Goal: Task Accomplishment & Management: Use online tool/utility

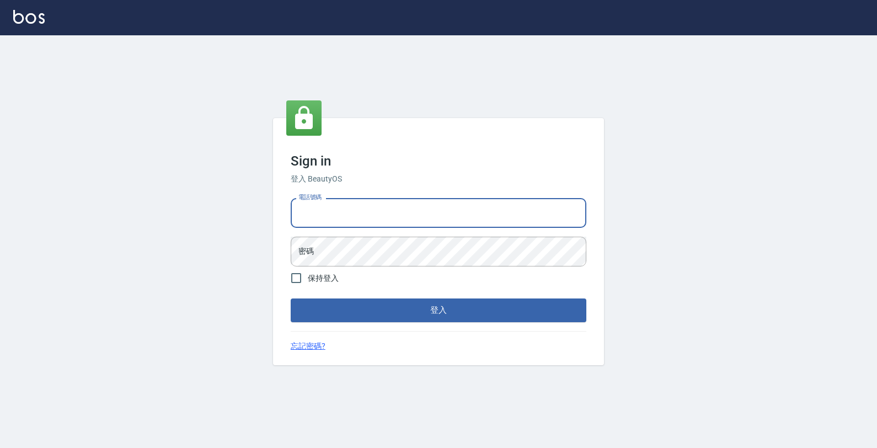
click at [340, 216] on input "電話號碼" at bounding box center [439, 213] width 296 height 30
click at [369, 221] on input "電話號碼" at bounding box center [439, 213] width 296 height 30
click at [370, 221] on input "電話號碼" at bounding box center [439, 213] width 296 height 30
click at [324, 214] on input "電話號碼" at bounding box center [439, 213] width 296 height 30
type input "4265909"
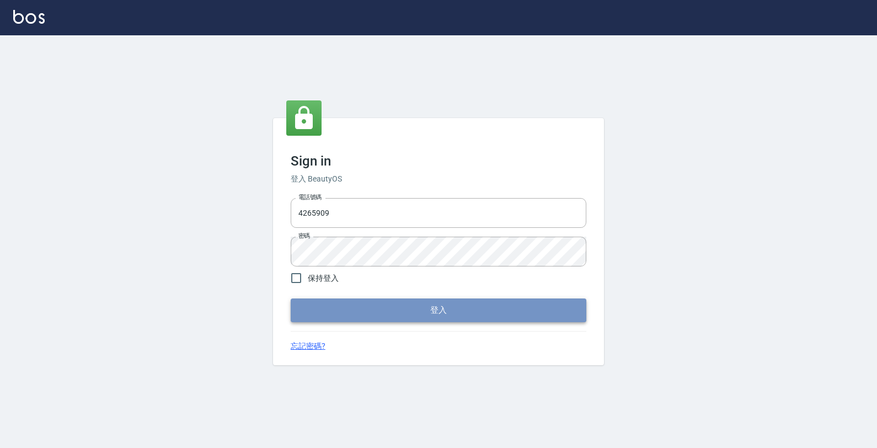
click at [385, 309] on button "登入" at bounding box center [439, 309] width 296 height 23
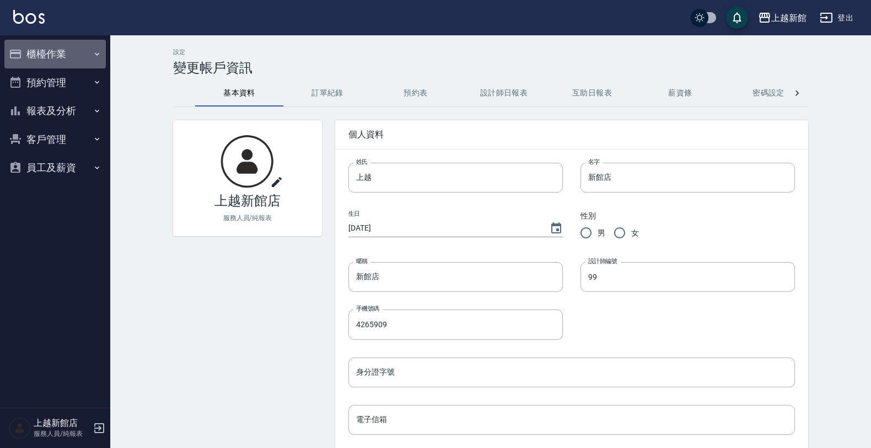
click at [68, 50] on button "櫃檯作業" at bounding box center [54, 54] width 101 height 29
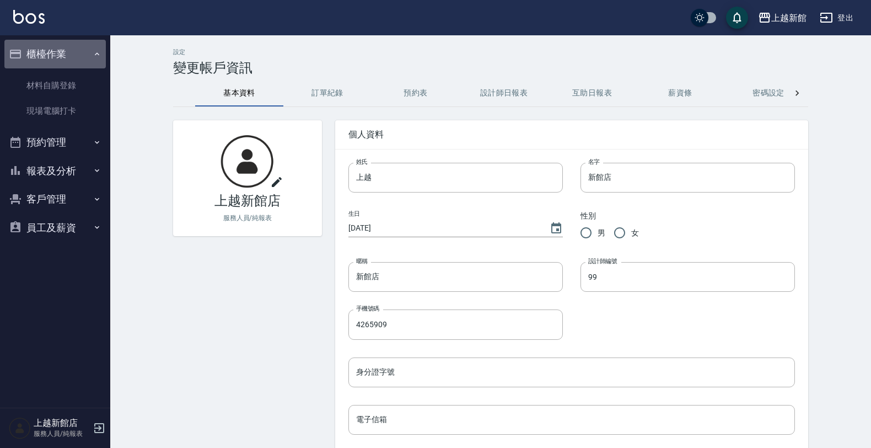
click at [98, 51] on icon "button" at bounding box center [97, 54] width 9 height 9
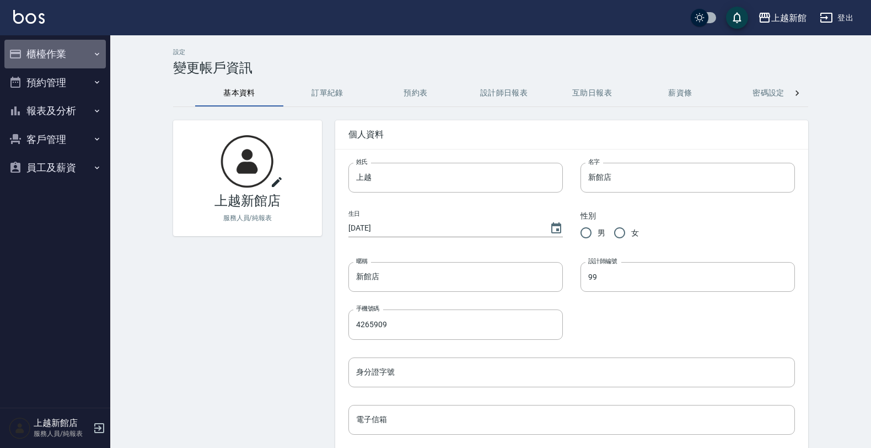
click at [98, 51] on icon "button" at bounding box center [97, 54] width 9 height 9
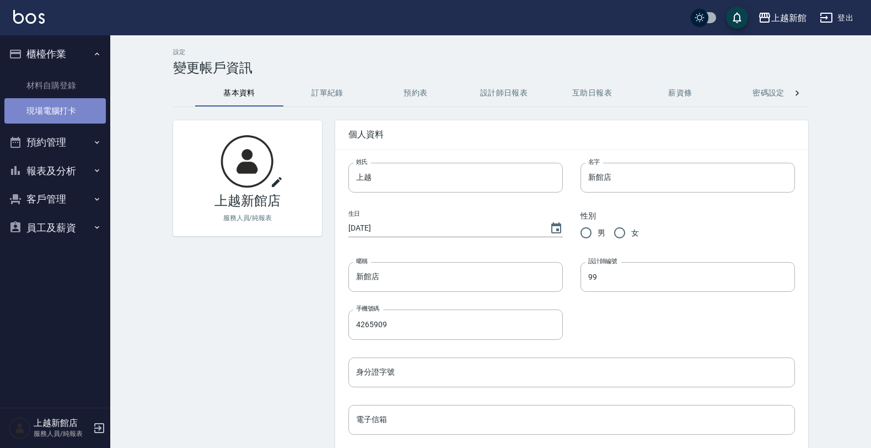
click at [73, 108] on link "現場電腦打卡" at bounding box center [54, 110] width 101 height 25
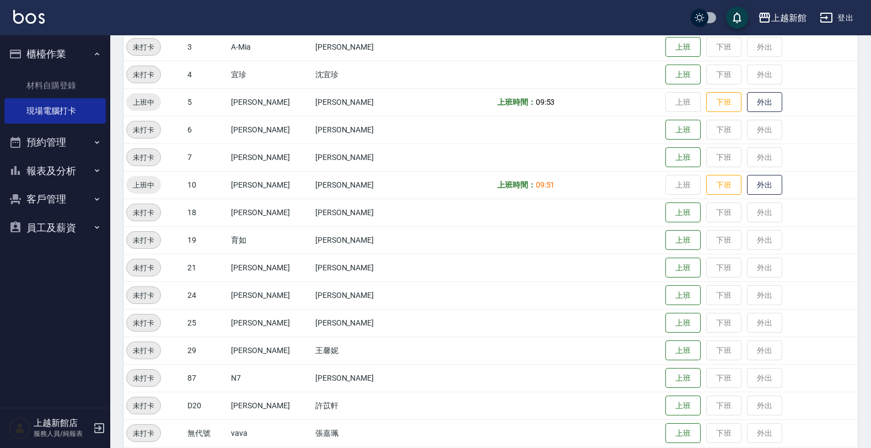
scroll to position [207, 0]
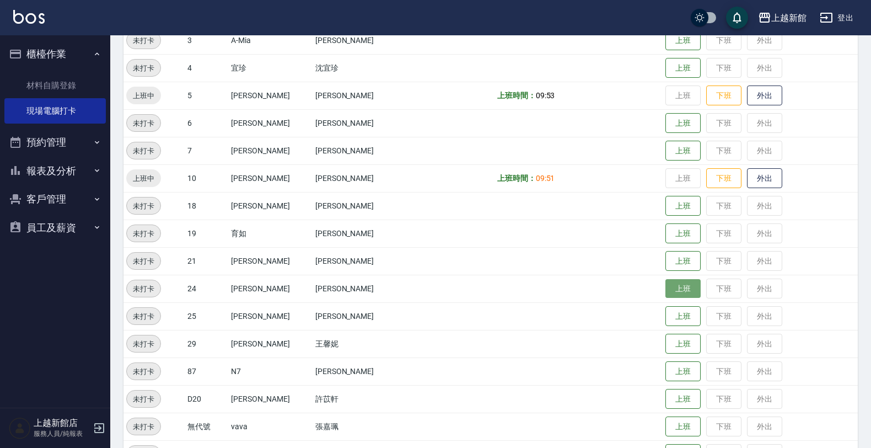
click at [665, 287] on button "上班" at bounding box center [682, 288] width 35 height 19
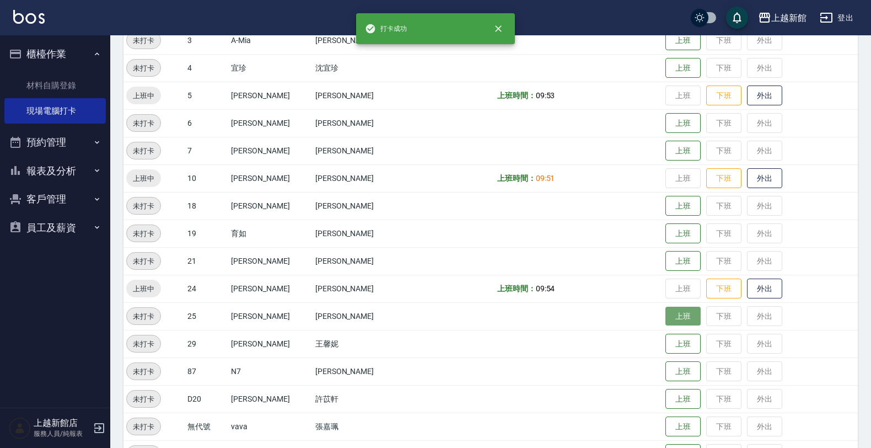
click at [665, 324] on button "上班" at bounding box center [682, 316] width 35 height 19
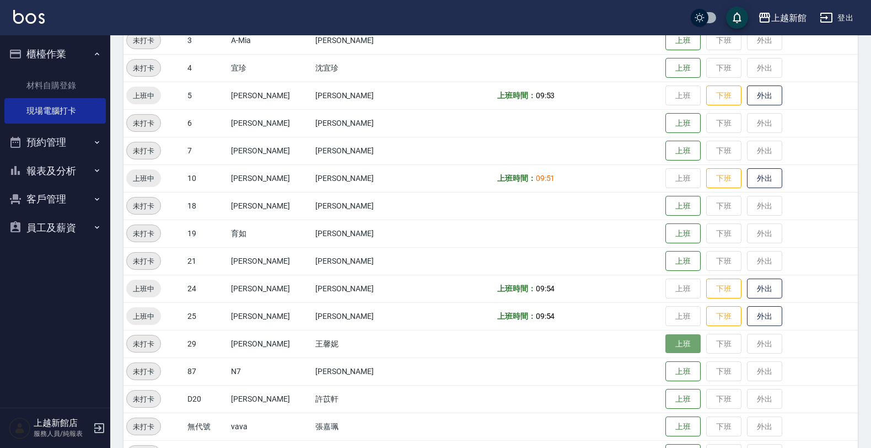
click at [670, 342] on button "上班" at bounding box center [682, 343] width 35 height 19
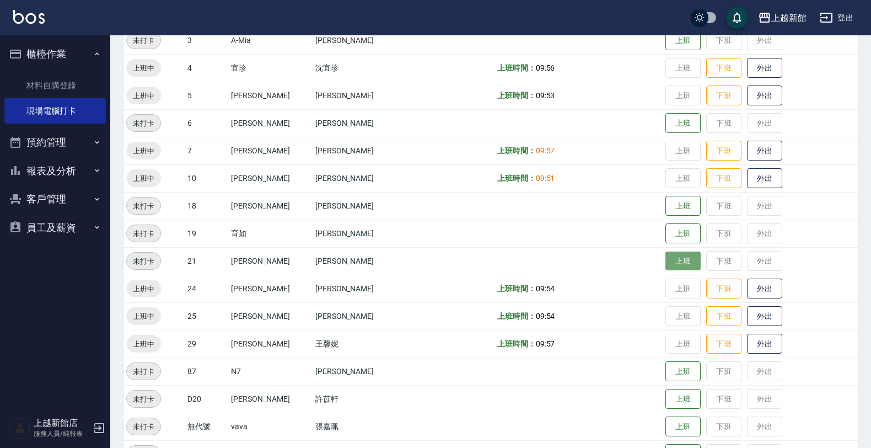
click at [673, 262] on button "上班" at bounding box center [682, 260] width 35 height 19
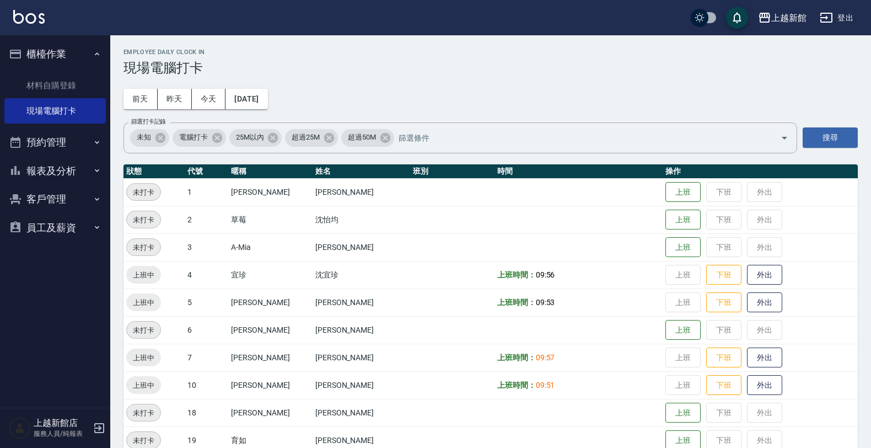
scroll to position [69, 0]
